Goal: Task Accomplishment & Management: Manage account settings

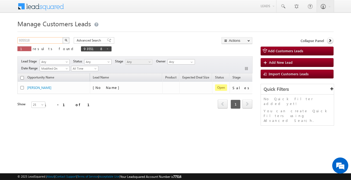
click at [53, 38] on input "935518" at bounding box center [40, 40] width 46 height 6
paste input "965"
type input "935965"
click at [68, 39] on button "button" at bounding box center [66, 40] width 7 height 6
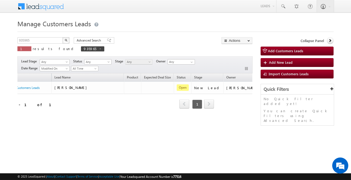
scroll to position [0, 39]
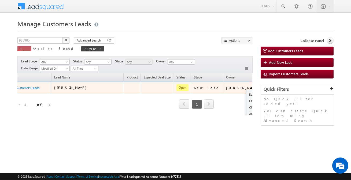
drag, startPoint x: 234, startPoint y: 93, endPoint x: 243, endPoint y: 88, distance: 10.6
click at [236, 92] on td "[PERSON_NAME]" at bounding box center [243, 88] width 41 height 12
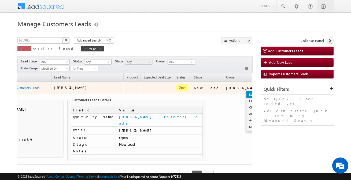
click at [247, 94] on link "Edit" at bounding box center [260, 95] width 27 height 6
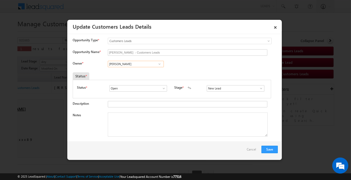
click at [132, 63] on input "[PERSON_NAME]" at bounding box center [136, 64] width 56 height 6
click at [146, 121] on textarea "Notes" at bounding box center [188, 125] width 160 height 24
paste textarea "Customer required 5 lakh for top up loan Junction, [STREET_ADDRESS]"
type textarea "Customer required 5 lakh for top up loan Junction, [STREET_ADDRESS]"
click at [213, 91] on span "s" at bounding box center [232, 88] width 51 height 6
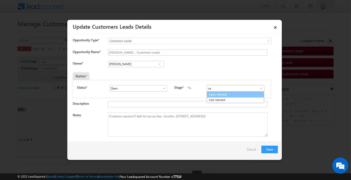
click at [213, 94] on link "Sales Marked" at bounding box center [235, 95] width 57 height 6
type input "Sales Marked"
click at [147, 66] on input "[PERSON_NAME]" at bounding box center [136, 64] width 56 height 6
paste input "[PERSON_NAME]"
type input "[PERSON_NAME]"
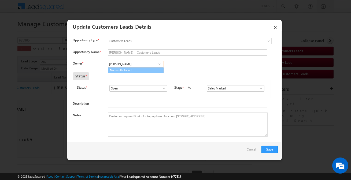
drag, startPoint x: 143, startPoint y: 71, endPoint x: 143, endPoint y: 66, distance: 5.2
click at [143, 65] on input "[PERSON_NAME]" at bounding box center [136, 64] width 56 height 6
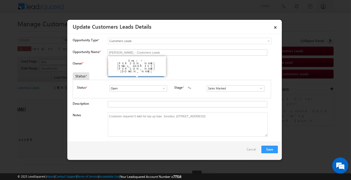
click at [141, 73] on span "[PERSON_NAME][EMAIL_ADDRESS][PERSON_NAME][DOMAIN_NAME]" at bounding box center [134, 74] width 48 height 4
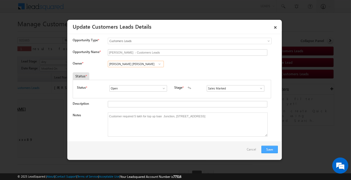
type input "[PERSON_NAME] [PERSON_NAME]"
click at [272, 150] on button "Save" at bounding box center [270, 150] width 16 height 8
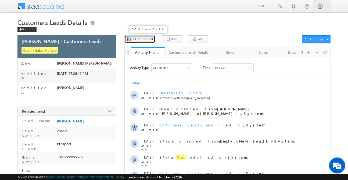
click at [141, 35] on button "CC Phone Call" at bounding box center [139, 39] width 31 height 8
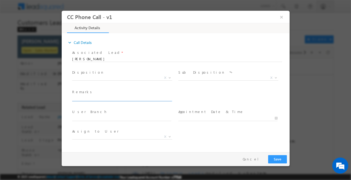
click at [106, 100] on input "text" at bounding box center [121, 98] width 99 height 5
paste input "[PERSON_NAME]"
type input "[PERSON_NAME]"
select select "[EMAIL_ADDRESS][DOMAIN_NAME]"
type input "[PERSON_NAME]"
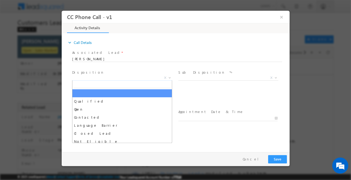
click at [118, 79] on span "X" at bounding box center [122, 77] width 100 height 5
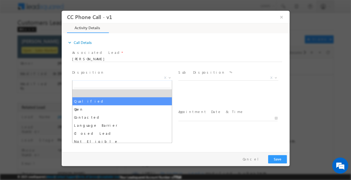
select select "Qualified"
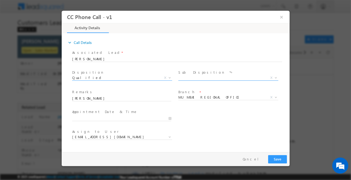
click at [181, 77] on span "X" at bounding box center [228, 77] width 100 height 5
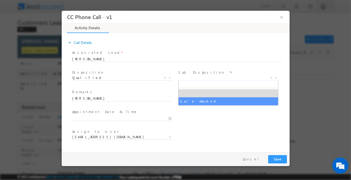
select select "Sale Marked"
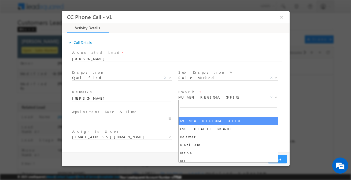
click at [194, 99] on span "MUMBAI REGIONAL OFFICE" at bounding box center [221, 97] width 87 height 5
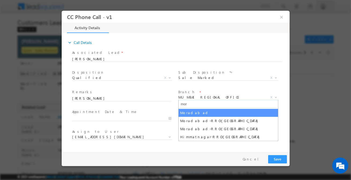
type input "[PERSON_NAME]"
select select "Moradabad"
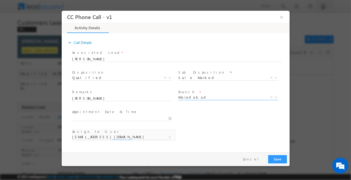
select select "[EMAIL_ADDRESS][DOMAIN_NAME]"
click at [105, 99] on input "[PERSON_NAME]" at bounding box center [121, 98] width 99 height 5
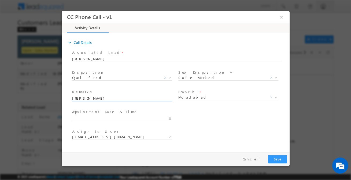
paste input "Customer required 5 lakh for top up loan Junction, [STREET_ADDRESS]"
type input "Customer required 5 lakh for top up loan Junction, [STREET_ADDRESS]"
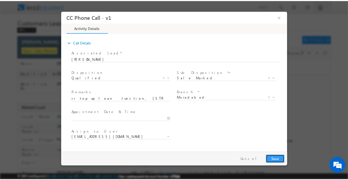
scroll to position [0, 0]
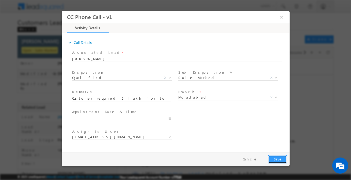
click at [281, 157] on button "Save" at bounding box center [277, 159] width 19 height 8
